Goal: Download file/media

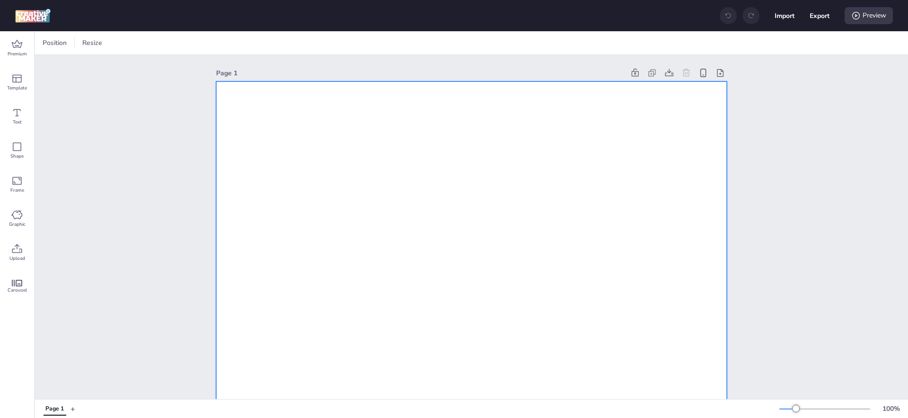
click at [20, 50] on span "Premium" at bounding box center [17, 54] width 19 height 8
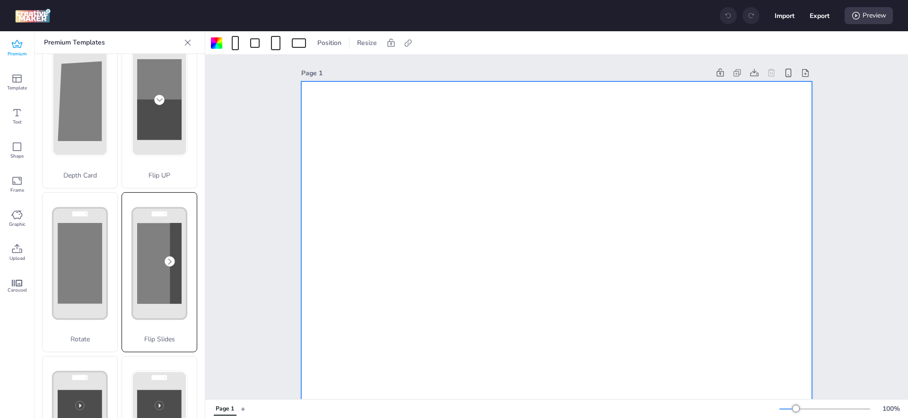
scroll to position [47, 0]
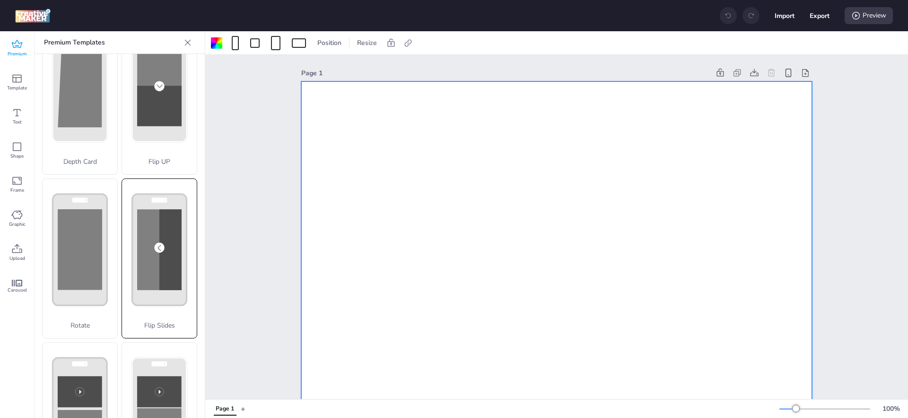
click at [144, 243] on rect at bounding box center [159, 249] width 44 height 81
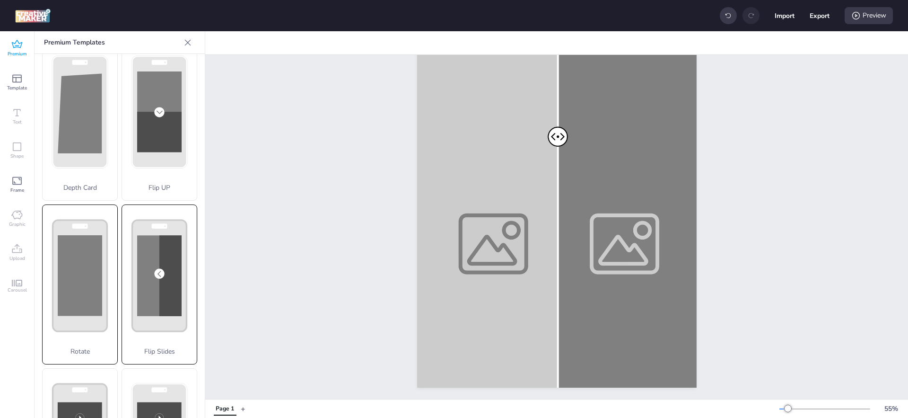
scroll to position [0, 0]
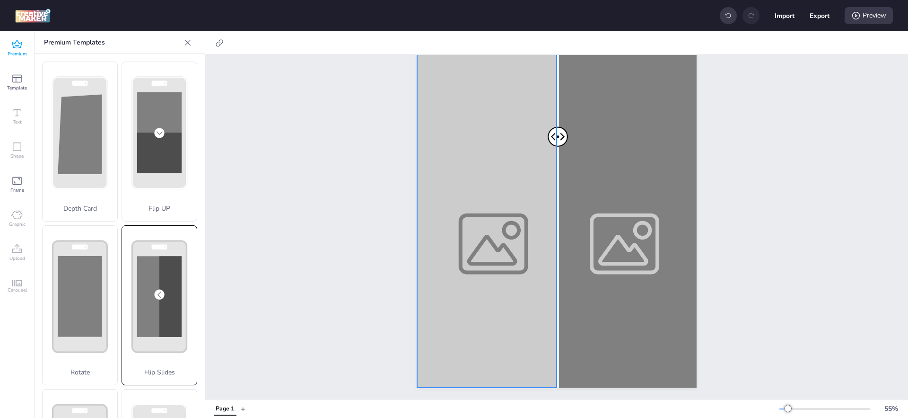
click at [491, 212] on div at bounding box center [556, 139] width 279 height 497
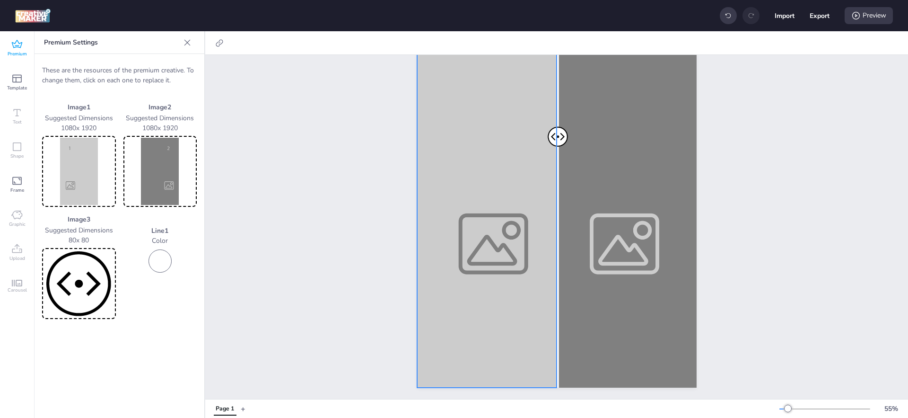
click at [71, 167] on img at bounding box center [79, 171] width 70 height 67
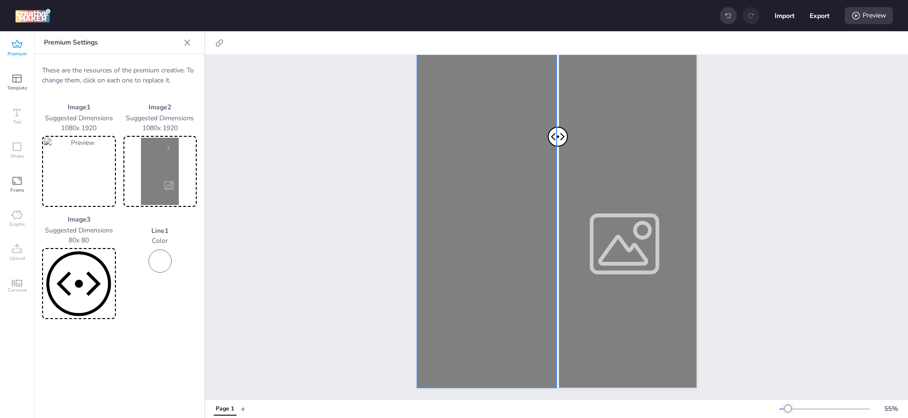
click at [132, 146] on img at bounding box center [160, 171] width 70 height 67
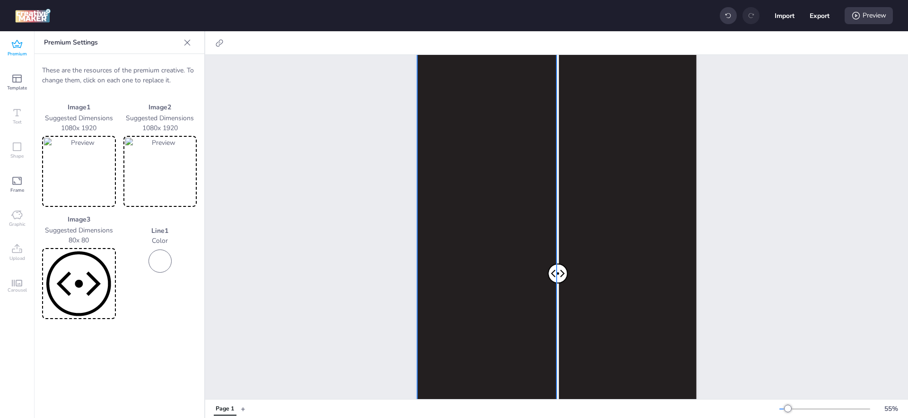
scroll to position [55, 0]
click at [244, 408] on button "+" at bounding box center [243, 408] width 5 height 17
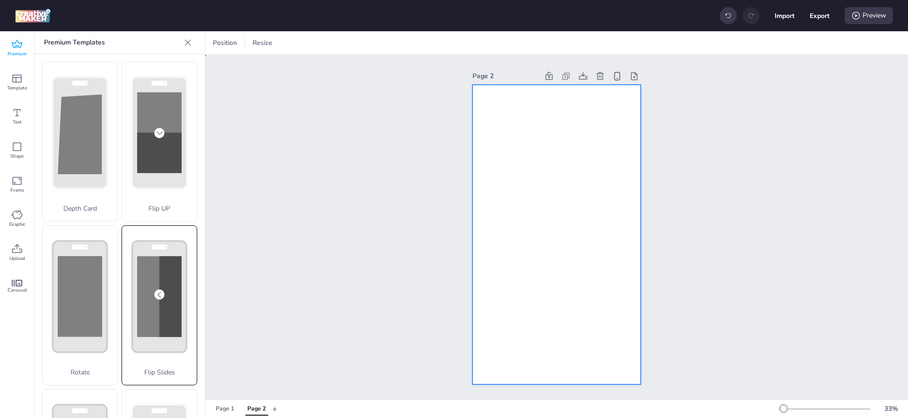
click at [499, 199] on div at bounding box center [556, 235] width 168 height 300
click at [18, 253] on icon at bounding box center [16, 248] width 11 height 11
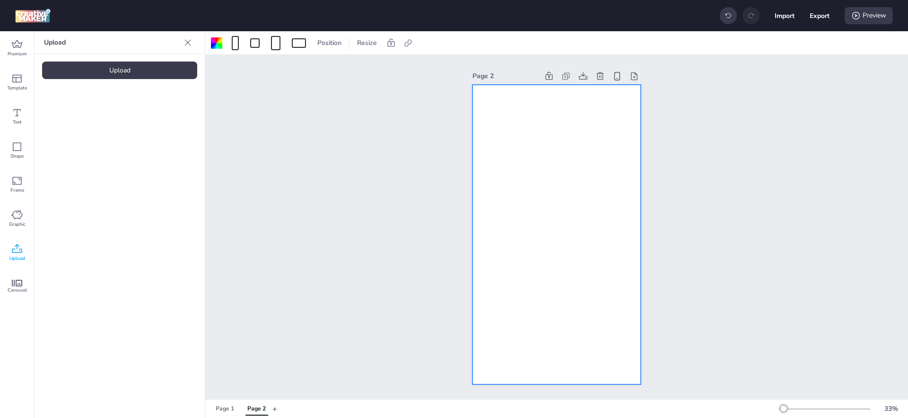
click at [87, 57] on div "Upload Upload" at bounding box center [120, 224] width 170 height 386
click at [87, 71] on div "Upload" at bounding box center [119, 69] width 155 height 17
click at [86, 137] on img at bounding box center [80, 132] width 58 height 10
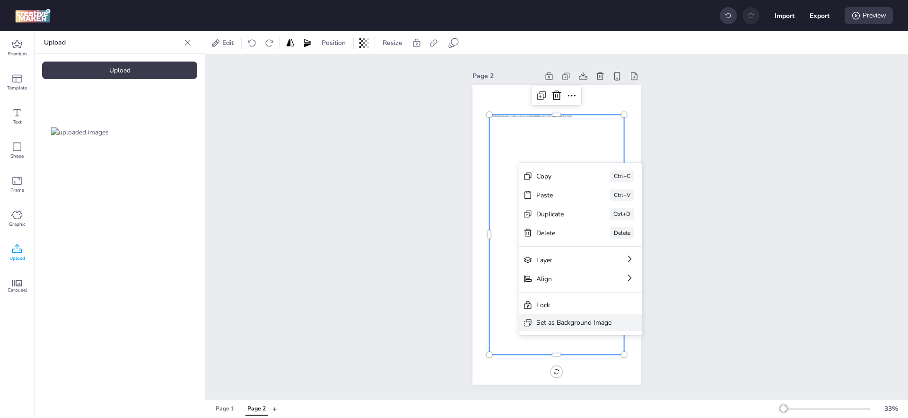
click at [585, 320] on div "Set as Background Image" at bounding box center [573, 322] width 75 height 10
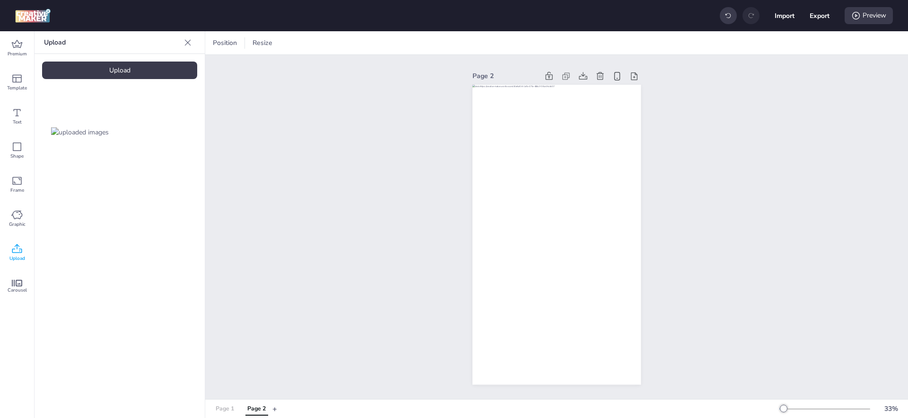
click at [219, 405] on div "Page 1" at bounding box center [225, 408] width 18 height 9
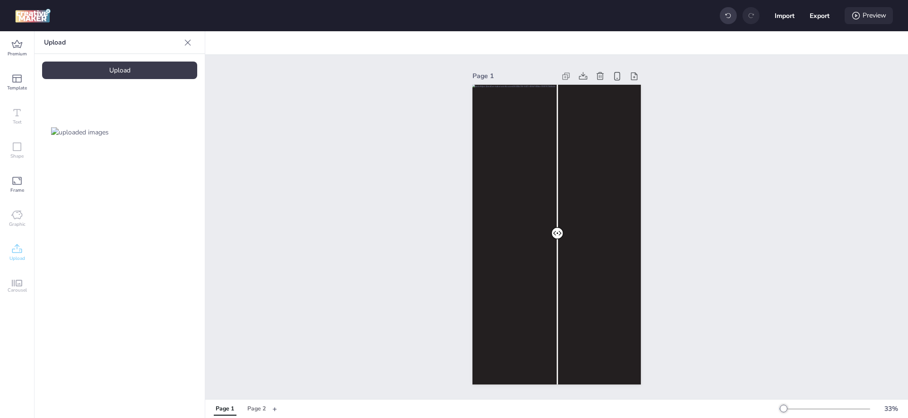
click at [855, 20] on div "Preview" at bounding box center [869, 15] width 48 height 17
select select "0"
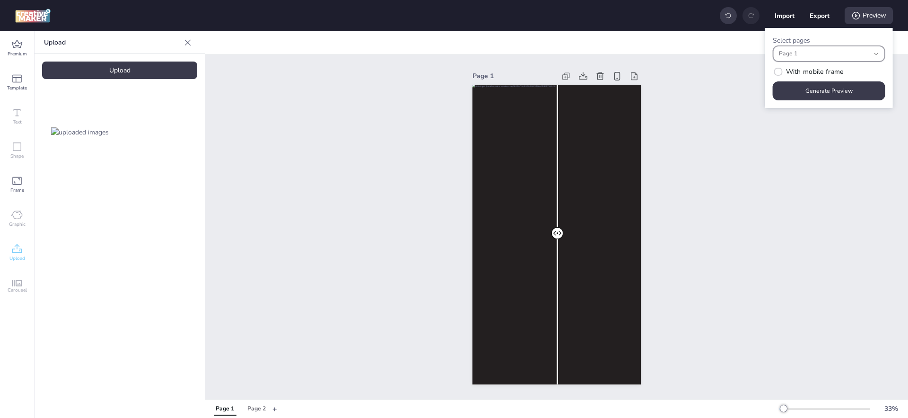
click at [830, 53] on span "Page 1" at bounding box center [824, 54] width 91 height 9
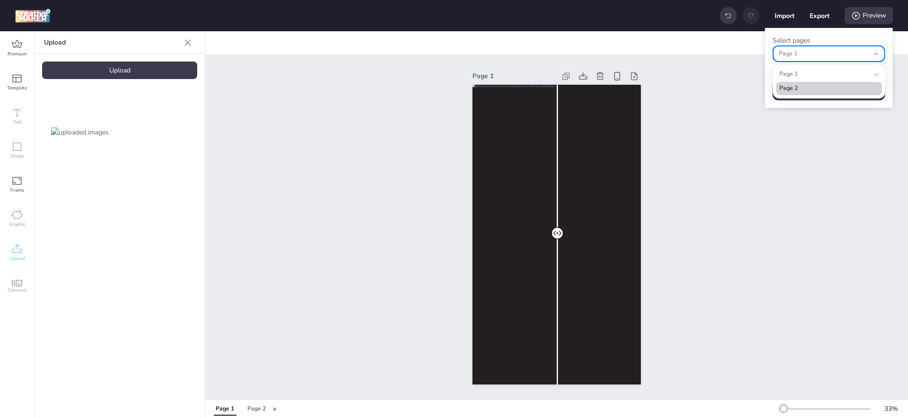
click at [816, 83] on li "Page 2" at bounding box center [829, 88] width 106 height 13
type input "0,1"
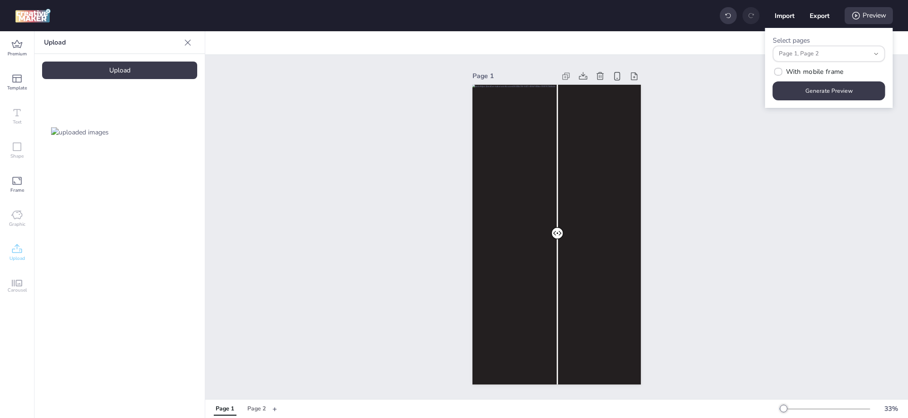
click at [851, 43] on div "Select pages 0,1 Page 1 Page 2 Page 1, Page 2" at bounding box center [829, 48] width 113 height 26
click at [831, 87] on button "Generate Preview" at bounding box center [829, 91] width 109 height 18
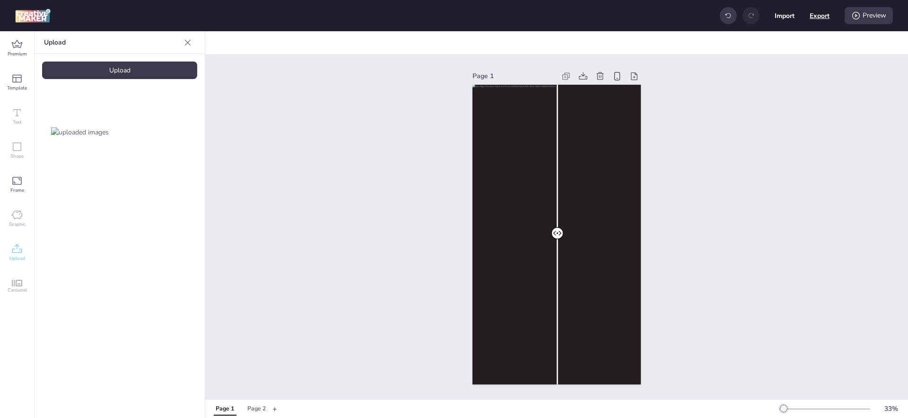
click at [822, 15] on button "Export" at bounding box center [820, 16] width 20 height 20
select select "html"
select select "all"
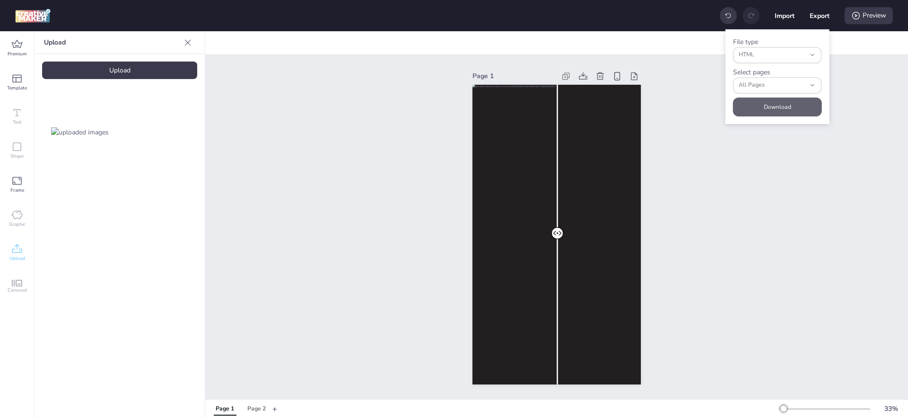
click at [769, 104] on button "Download" at bounding box center [777, 106] width 89 height 19
click at [250, 407] on div "Page 2" at bounding box center [256, 408] width 18 height 9
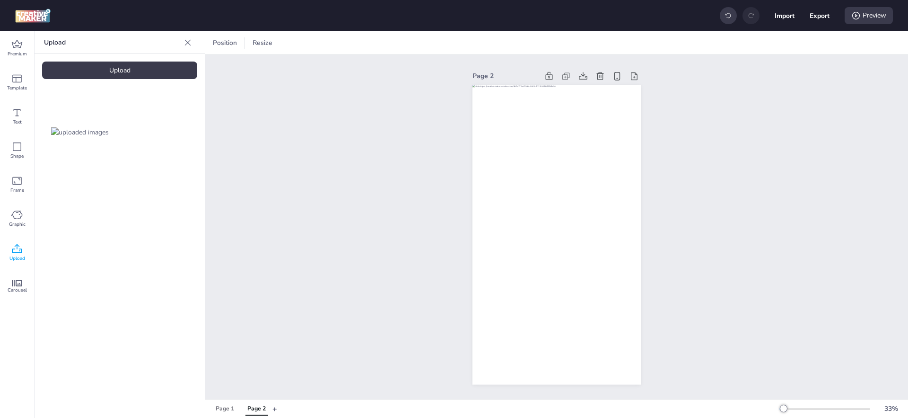
click at [261, 405] on div "Page 2" at bounding box center [256, 408] width 18 height 9
click at [251, 404] on div "Page 2" at bounding box center [256, 408] width 18 height 9
click at [246, 409] on button "Page 2" at bounding box center [257, 408] width 28 height 13
click at [218, 409] on div "Page 1" at bounding box center [225, 408] width 18 height 9
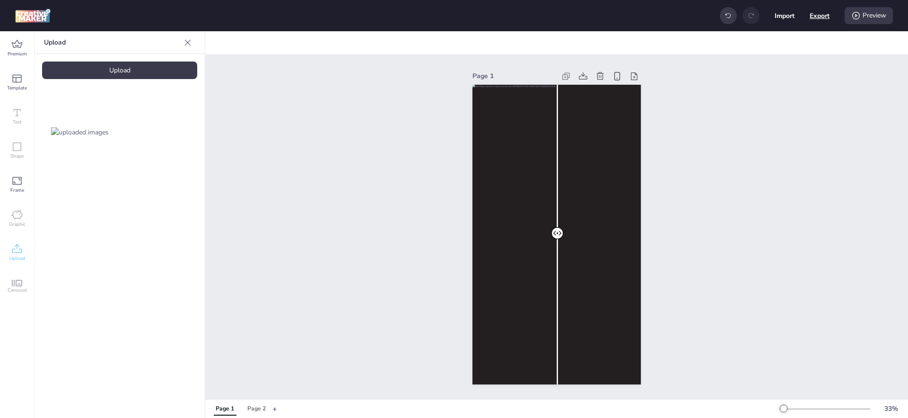
click at [811, 17] on button "Export" at bounding box center [820, 16] width 20 height 20
select select "html"
select select "all"
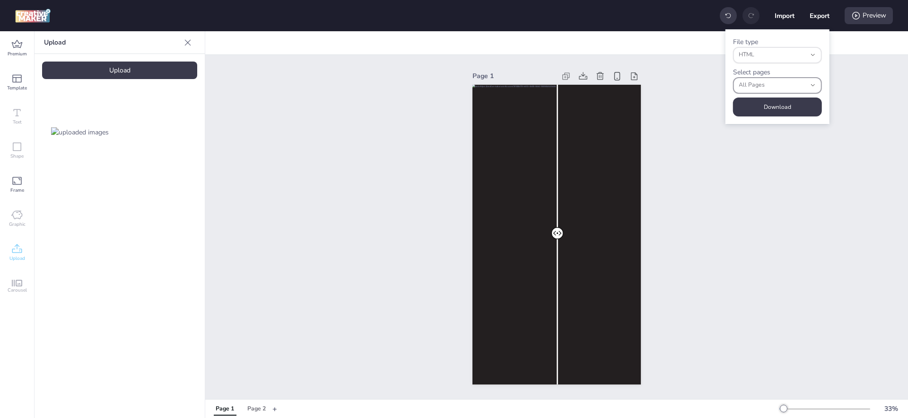
click at [784, 85] on span "All Pages" at bounding box center [772, 85] width 67 height 9
click at [774, 116] on span "Page 1" at bounding box center [774, 119] width 68 height 9
type input "0"
select select "0"
click at [778, 104] on button "Download" at bounding box center [777, 106] width 89 height 19
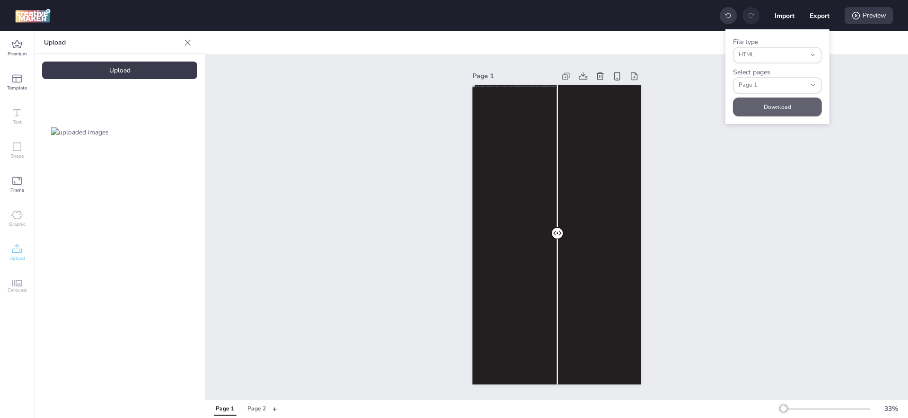
click at [760, 109] on button "Download" at bounding box center [777, 106] width 89 height 19
